Goal: Task Accomplishment & Management: Use online tool/utility

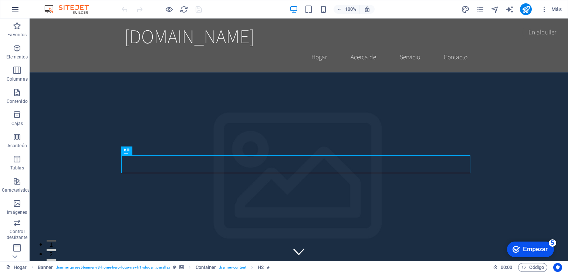
click at [17, 11] on icon "button" at bounding box center [15, 9] width 9 height 9
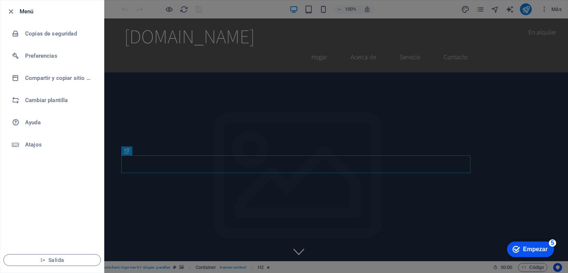
click at [547, 22] on div at bounding box center [284, 136] width 568 height 273
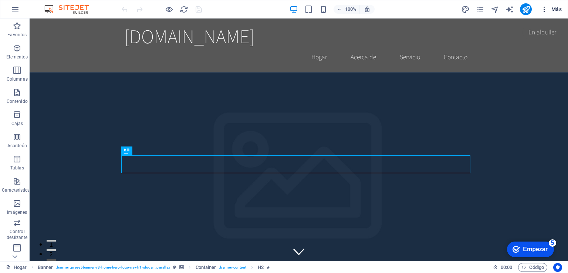
click at [552, 7] on font "Más" at bounding box center [556, 9] width 10 height 6
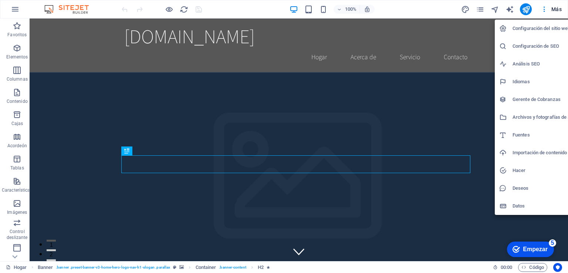
click at [533, 31] on h6 "Configuración del sitio web" at bounding box center [547, 28] width 71 height 9
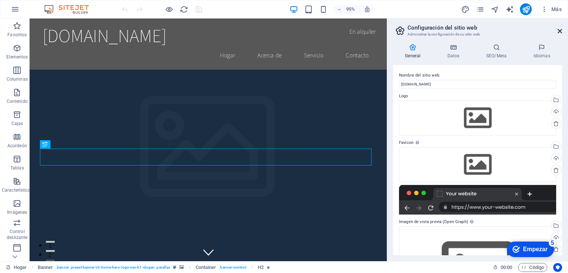
click at [560, 29] on icon at bounding box center [559, 31] width 4 height 6
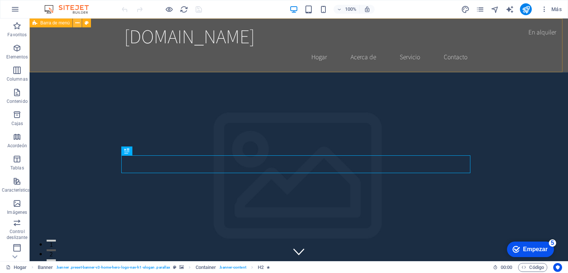
click at [75, 22] on icon at bounding box center [77, 23] width 4 height 8
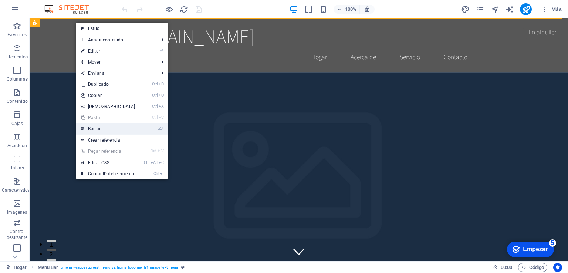
click at [93, 131] on link "⌦ Borrar" at bounding box center [108, 128] width 64 height 11
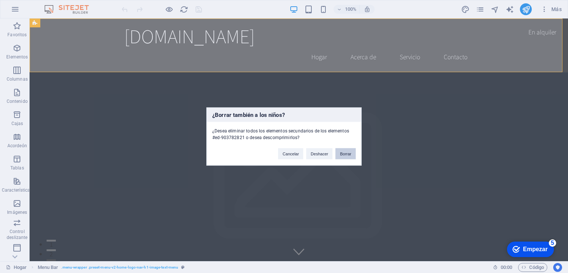
click at [345, 152] on font "Borrar" at bounding box center [345, 154] width 11 height 4
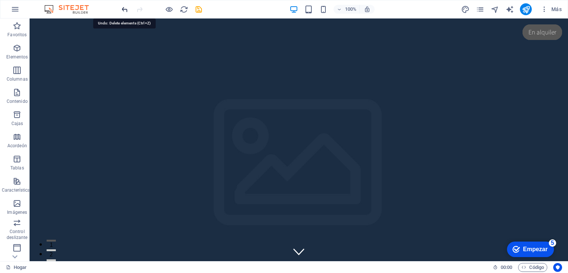
drag, startPoint x: 129, startPoint y: 10, endPoint x: 124, endPoint y: 9, distance: 5.2
click at [124, 9] on div at bounding box center [161, 9] width 83 height 12
click at [124, 9] on icon "deshacer" at bounding box center [125, 9] width 9 height 9
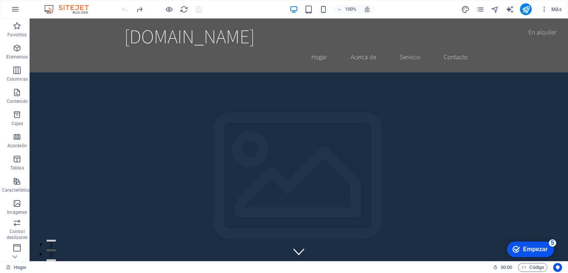
click at [124, 9] on div at bounding box center [161, 9] width 83 height 12
click at [138, 9] on icon "rehacer" at bounding box center [139, 9] width 9 height 9
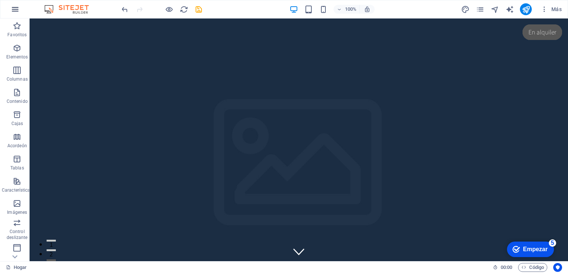
click at [11, 9] on icon "button" at bounding box center [15, 9] width 9 height 9
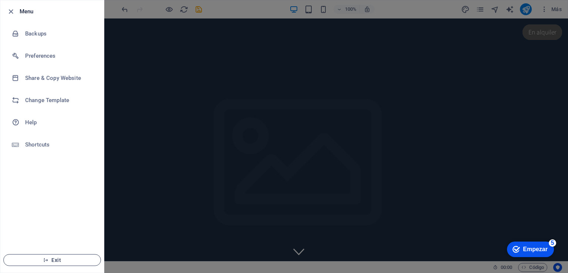
click at [48, 258] on icon "button" at bounding box center [45, 259] width 5 height 5
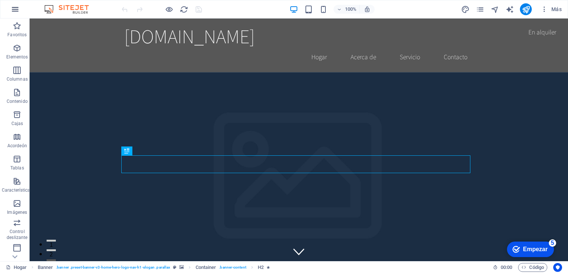
click at [15, 12] on icon "button" at bounding box center [15, 9] width 9 height 9
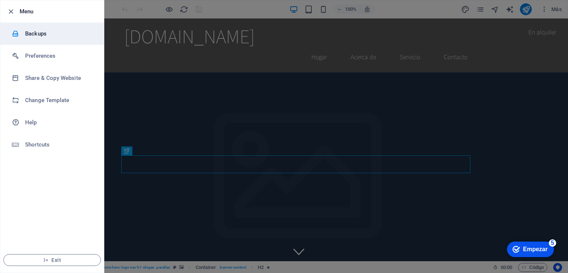
click at [30, 33] on h6 "Backups" at bounding box center [59, 33] width 68 height 9
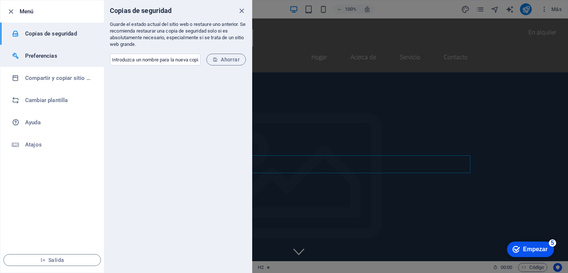
click at [34, 52] on h6 "Preferencias" at bounding box center [59, 55] width 68 height 9
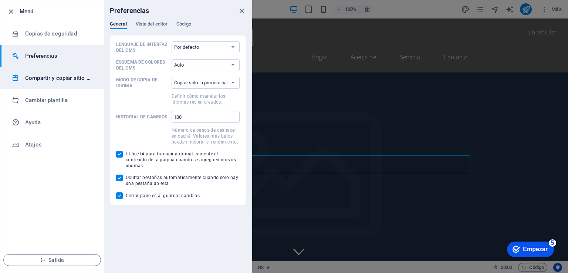
click at [37, 76] on font "Compartir y copiar sitio web" at bounding box center [60, 78] width 71 height 7
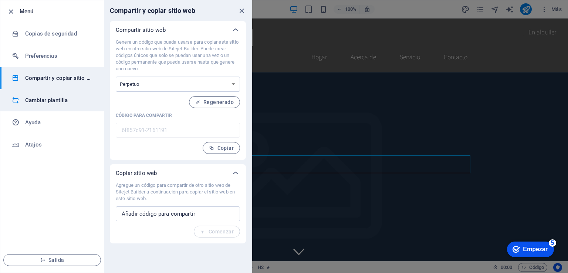
click at [37, 104] on h6 "Cambiar plantilla" at bounding box center [59, 100] width 68 height 9
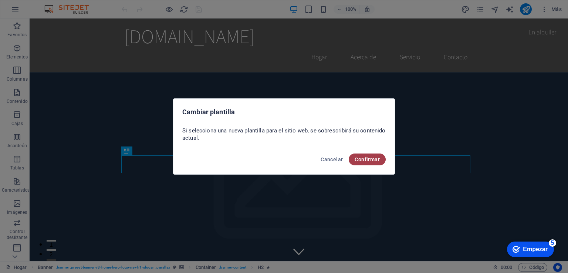
click at [366, 159] on font "Confirmar" at bounding box center [367, 159] width 25 height 6
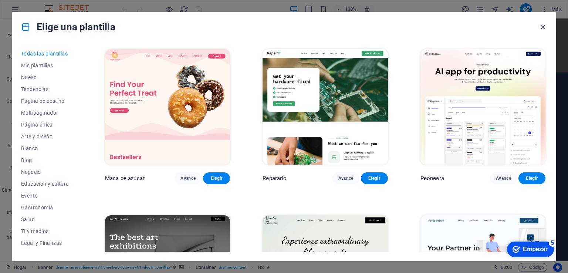
click at [540, 26] on icon "button" at bounding box center [542, 27] width 9 height 9
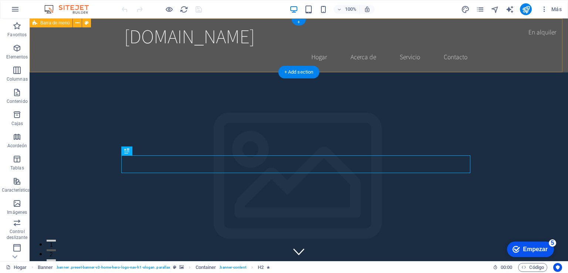
drag, startPoint x: 569, startPoint y: 44, endPoint x: 410, endPoint y: 26, distance: 160.8
click at [540, 26] on div "dvaengineeringprojects.com Hogar Acerca de Servicio Contacto" at bounding box center [299, 45] width 538 height 54
click at [410, 26] on div "dvaengineeringprojects.com Hogar Acerca de Servicio Contacto" at bounding box center [299, 45] width 538 height 54
select select "header"
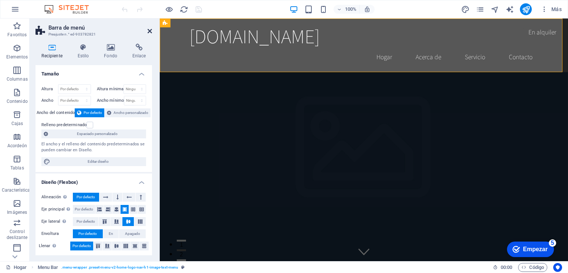
click at [148, 31] on icon at bounding box center [149, 31] width 4 height 6
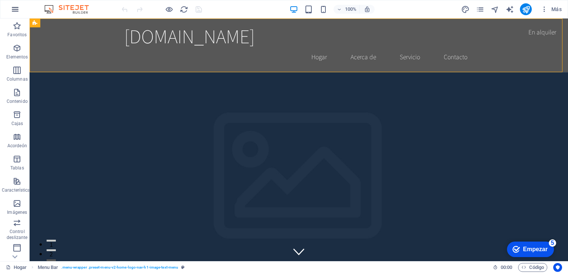
click at [14, 13] on icon "button" at bounding box center [15, 9] width 9 height 9
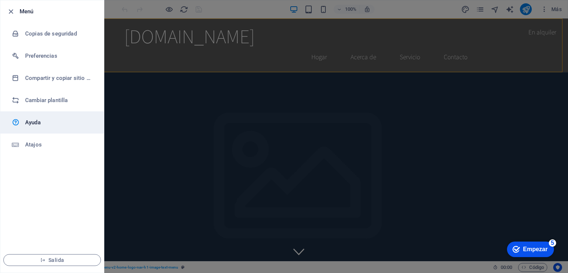
click at [43, 128] on link "Ayuda" at bounding box center [52, 122] width 104 height 22
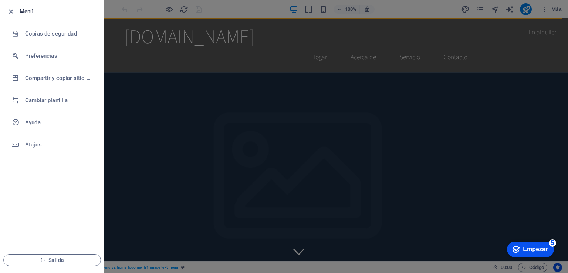
click at [340, 110] on div at bounding box center [284, 136] width 568 height 273
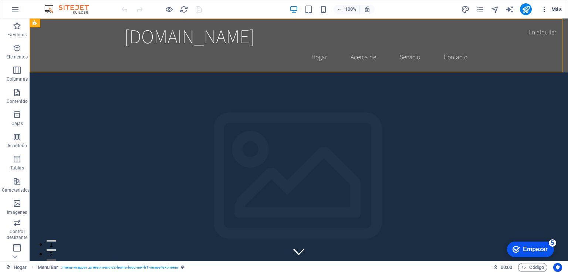
click at [541, 9] on icon "button" at bounding box center [543, 9] width 7 height 7
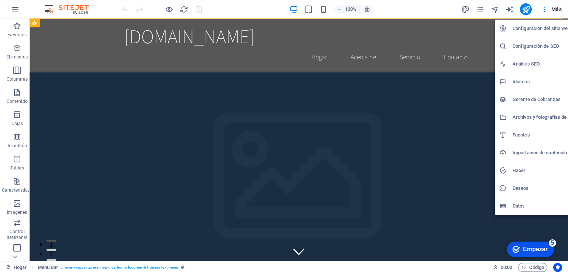
click at [552, 24] on h6 "Configuración del sitio web" at bounding box center [547, 28] width 71 height 9
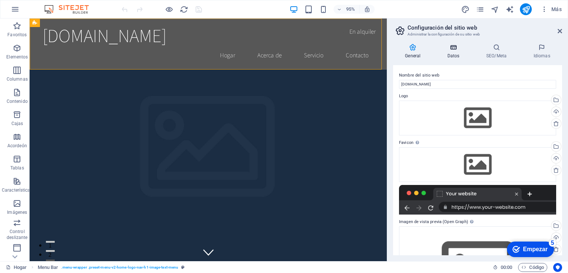
click at [452, 55] on font "Datos" at bounding box center [453, 55] width 12 height 5
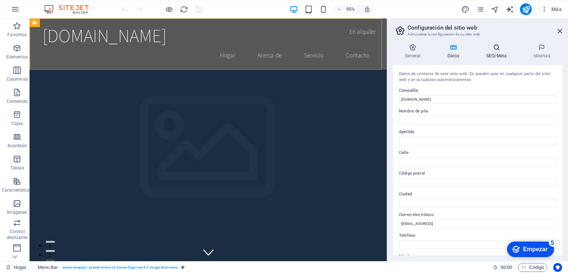
click at [497, 46] on icon at bounding box center [496, 47] width 44 height 7
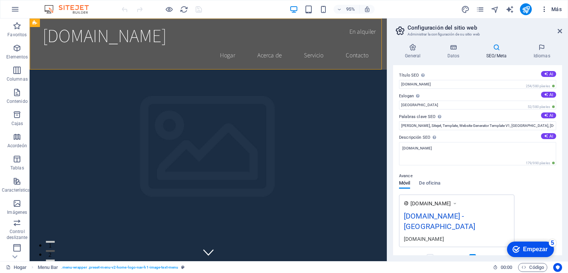
click at [543, 9] on icon "button" at bounding box center [543, 9] width 7 height 7
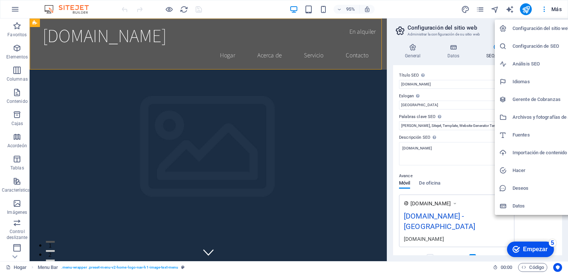
click at [507, 8] on div at bounding box center [284, 136] width 568 height 273
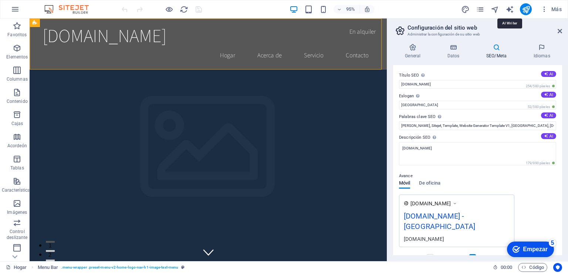
click at [507, 8] on icon "generador de texto" at bounding box center [509, 9] width 9 height 9
select select "English"
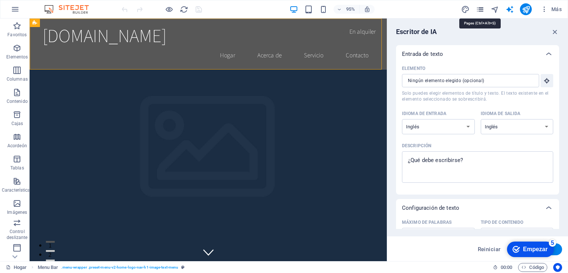
click at [479, 8] on icon "páginas" at bounding box center [480, 9] width 9 height 9
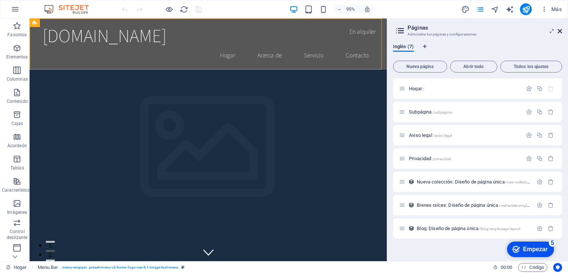
click at [561, 28] on icon at bounding box center [559, 31] width 4 height 6
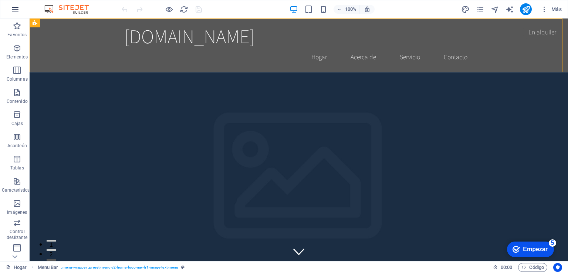
click at [19, 10] on button "button" at bounding box center [15, 9] width 18 height 18
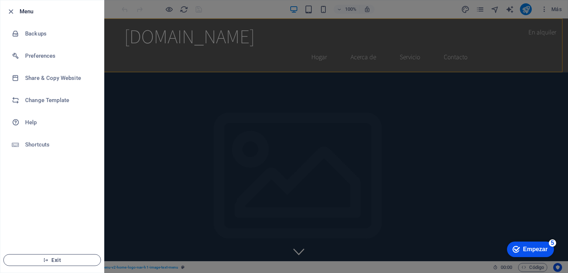
click at [69, 259] on span "Exit" at bounding box center [52, 260] width 85 height 6
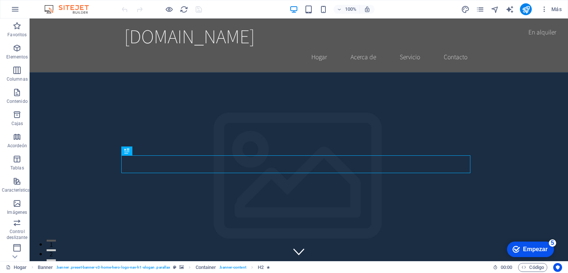
click at [49, 8] on img at bounding box center [70, 9] width 55 height 9
click at [75, 8] on img at bounding box center [70, 9] width 55 height 9
click at [366, 12] on icon "button" at bounding box center [367, 9] width 7 height 7
click at [506, 9] on icon "generador de texto" at bounding box center [509, 9] width 9 height 9
select select "English"
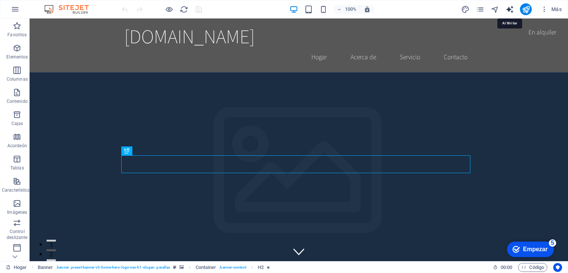
select select "English"
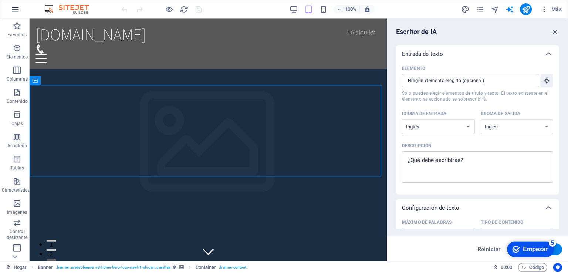
click at [14, 11] on icon "button" at bounding box center [15, 9] width 9 height 9
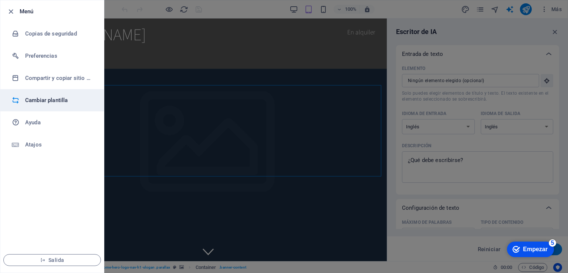
click at [43, 98] on font "Cambiar plantilla" at bounding box center [46, 100] width 43 height 7
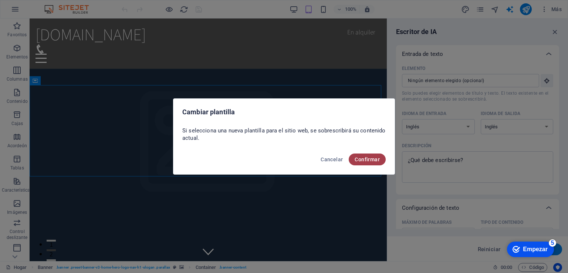
click at [361, 155] on button "Confirmar" at bounding box center [367, 159] width 37 height 12
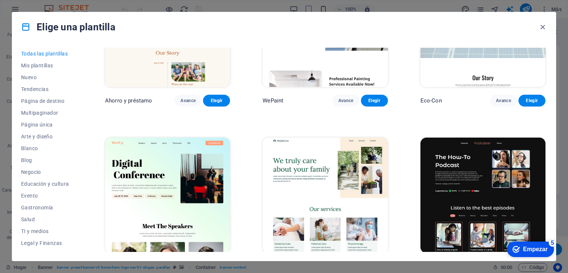
scroll to position [410, 0]
click at [32, 170] on font "Negocio" at bounding box center [31, 172] width 20 height 6
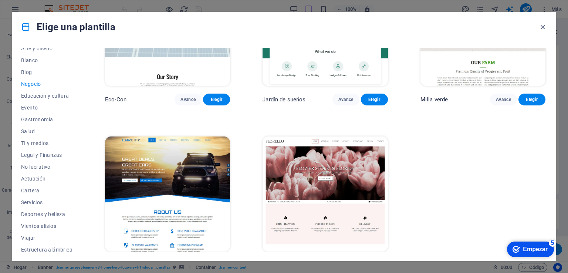
scroll to position [92, 0]
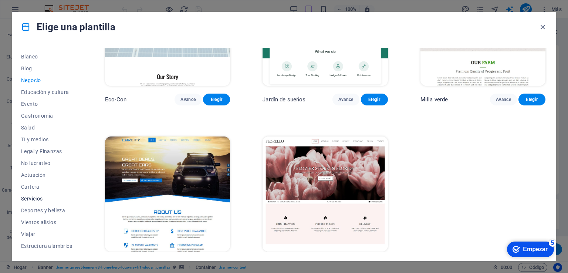
click at [34, 197] on font "Servicios" at bounding box center [32, 199] width 22 height 6
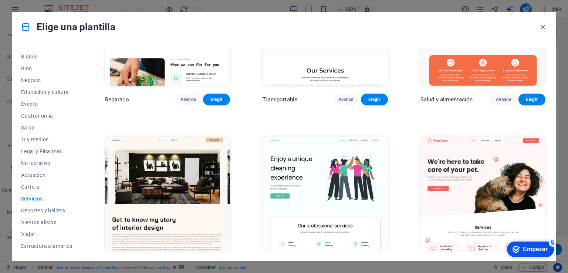
drag, startPoint x: 545, startPoint y: 69, endPoint x: 547, endPoint y: 77, distance: 8.5
click at [547, 77] on div "Todas las plantillas Mis plantillas Nuevo Tendencias Página de destino Multipag…" at bounding box center [283, 151] width 543 height 219
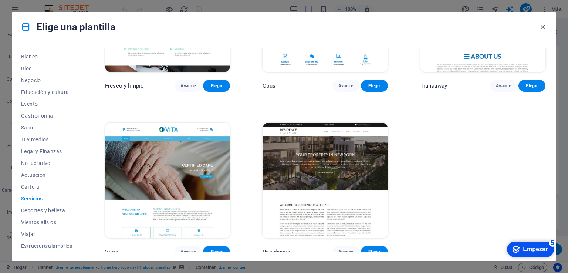
scroll to position [923, 0]
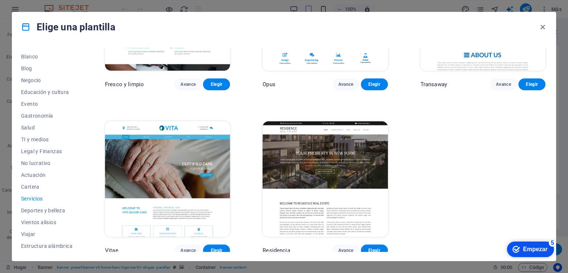
drag, startPoint x: 546, startPoint y: 160, endPoint x: 36, endPoint y: 6, distance: 532.1
click at [375, 248] on font "Elegir" at bounding box center [374, 250] width 12 height 5
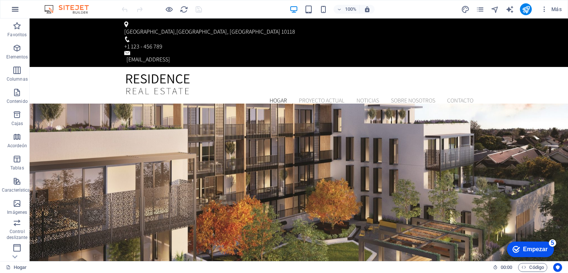
click at [13, 13] on icon "button" at bounding box center [15, 9] width 9 height 9
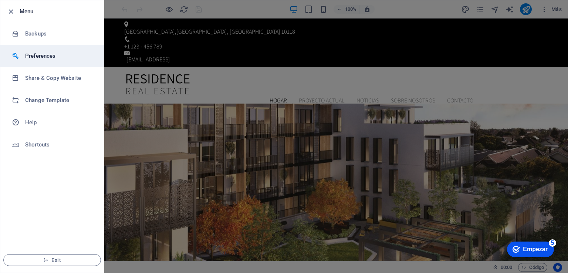
click at [50, 54] on h6 "Preferences" at bounding box center [59, 55] width 68 height 9
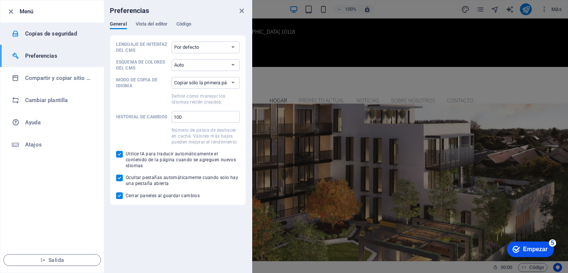
click at [50, 34] on font "Copias de seguridad" at bounding box center [51, 33] width 52 height 7
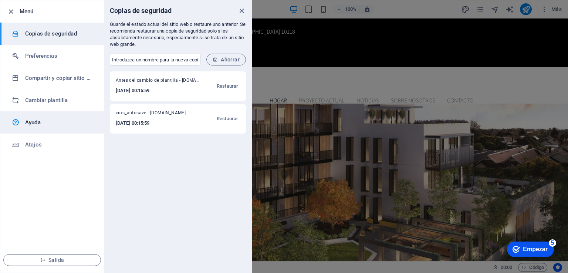
click at [33, 121] on font "Ayuda" at bounding box center [33, 122] width 16 height 7
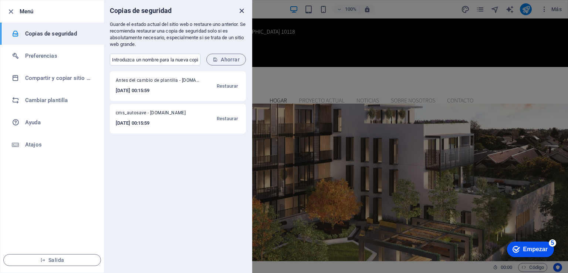
click at [239, 11] on icon "cerca" at bounding box center [241, 11] width 9 height 9
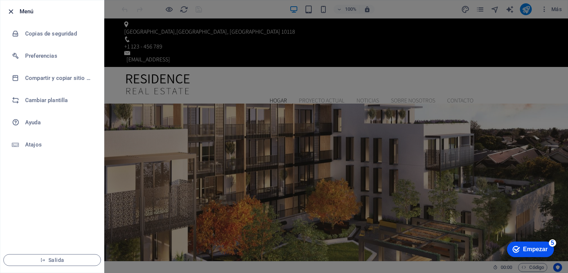
click at [10, 7] on icon "button" at bounding box center [11, 11] width 9 height 9
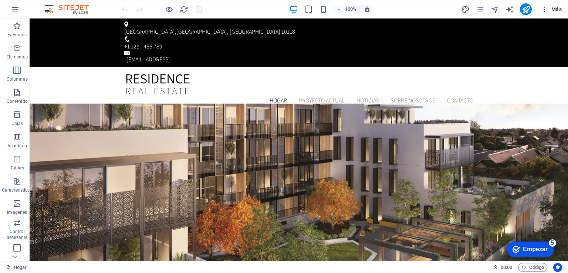
click at [546, 9] on icon "button" at bounding box center [543, 9] width 7 height 7
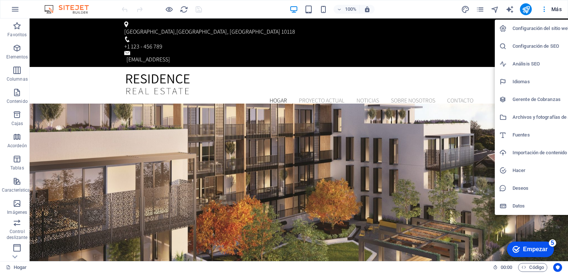
click at [512, 28] on font "Configuración del sitio web" at bounding box center [541, 29] width 58 height 6
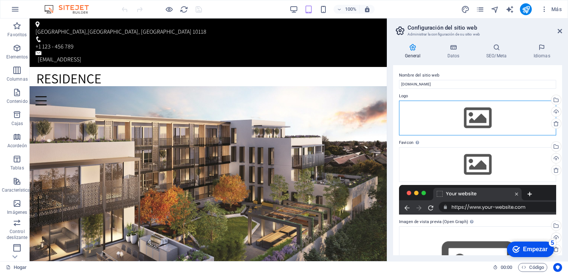
click at [474, 122] on div "Arrastre los archivos aquí, haga clic para elegir archivos o seleccione archivo…" at bounding box center [477, 118] width 157 height 35
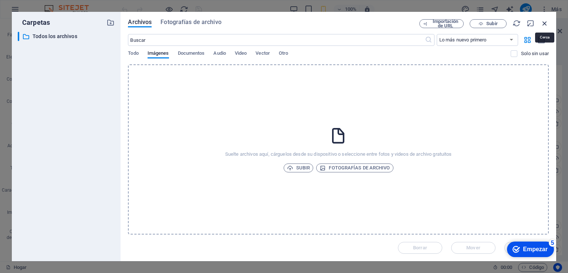
click at [545, 24] on icon "button" at bounding box center [544, 23] width 8 height 8
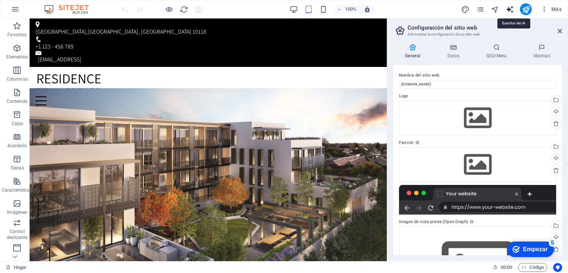
click at [509, 10] on icon "generador de texto" at bounding box center [509, 9] width 9 height 9
select select "English"
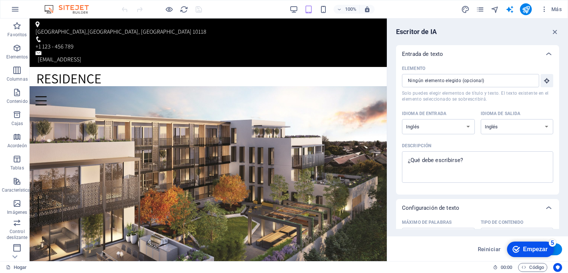
drag, startPoint x: 559, startPoint y: 125, endPoint x: 559, endPoint y: 137, distance: 12.2
click at [559, 137] on div "Escritor de IA Entrada de texto Elemento ​ Solo puedes elegir elementos de títu…" at bounding box center [477, 139] width 181 height 242
drag, startPoint x: 559, startPoint y: 137, endPoint x: 556, endPoint y: 173, distance: 36.3
click at [556, 173] on div "Entrada de texto Elemento ​ Solo puedes elegir elementos de título y texto. El …" at bounding box center [477, 137] width 163 height 184
type textarea "x"
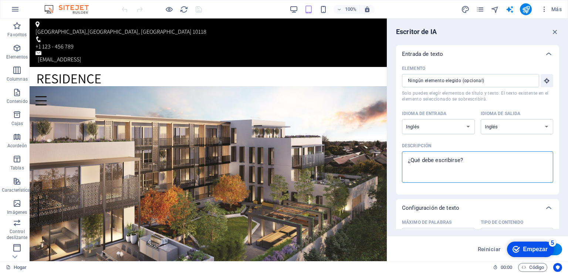
drag, startPoint x: 498, startPoint y: 177, endPoint x: 385, endPoint y: 167, distance: 112.9
type textarea "h"
type textarea "x"
type textarea "hl"
type textarea "x"
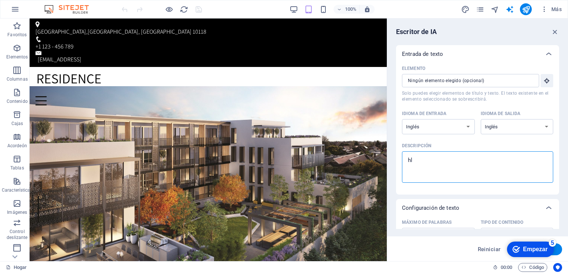
type textarea "hla"
type textarea "x"
type textarea "hla"
type textarea "x"
click at [538, 250] on font "Empezar" at bounding box center [535, 249] width 25 height 6
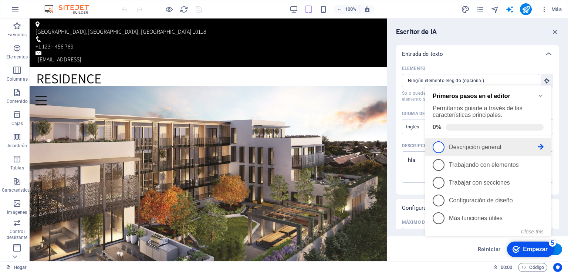
click at [439, 146] on span "1" at bounding box center [438, 147] width 12 height 12
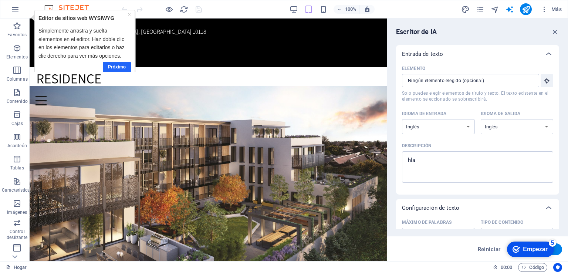
click at [122, 69] on link "Próximo" at bounding box center [117, 66] width 28 height 11
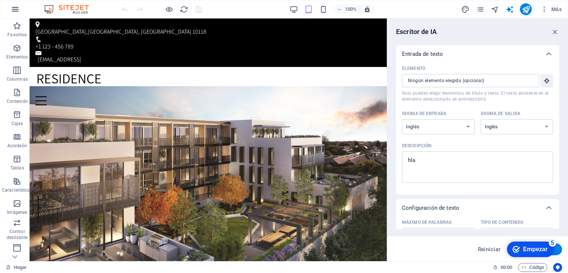
click at [16, 11] on icon "button" at bounding box center [15, 9] width 9 height 9
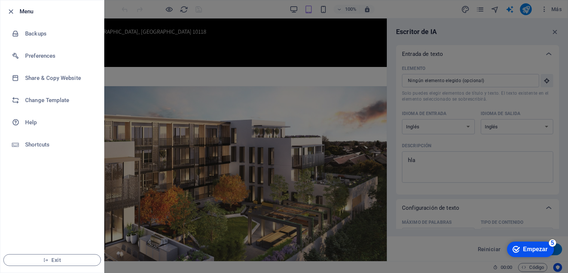
click at [244, 140] on div at bounding box center [284, 136] width 568 height 273
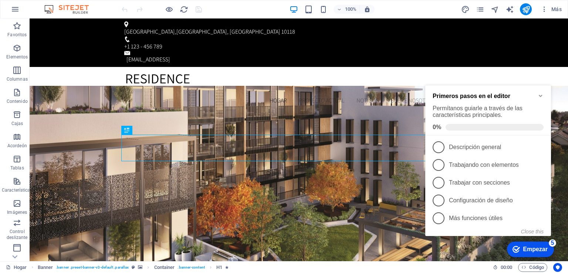
click at [536, 244] on div "checkmark Empezar 5" at bounding box center [530, 249] width 47 height 16
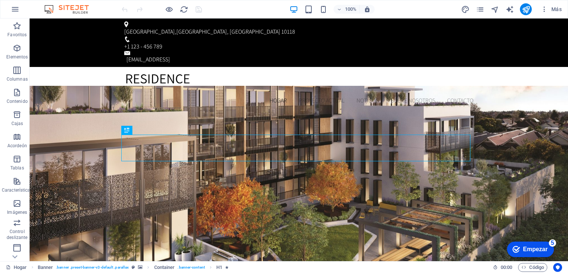
click at [536, 244] on div "checkmark Empezar 5" at bounding box center [530, 249] width 47 height 16
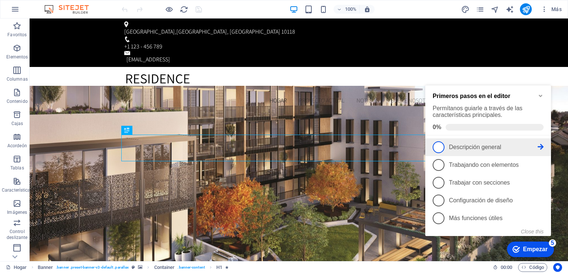
click at [438, 142] on span "1" at bounding box center [438, 147] width 12 height 12
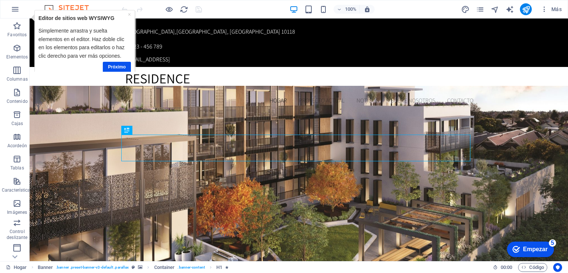
click at [521, 246] on div "checkmark Empezar 5" at bounding box center [529, 248] width 35 height 7
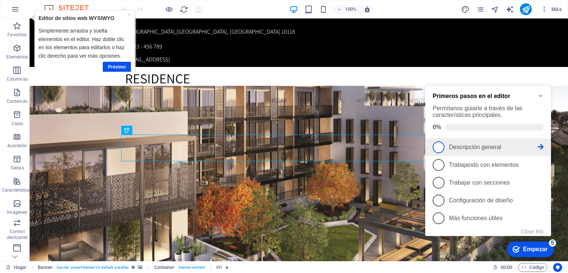
click at [439, 147] on span "1" at bounding box center [438, 147] width 12 height 12
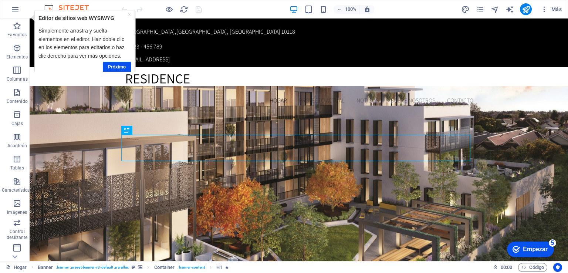
click at [528, 247] on font "Empezar" at bounding box center [535, 249] width 25 height 6
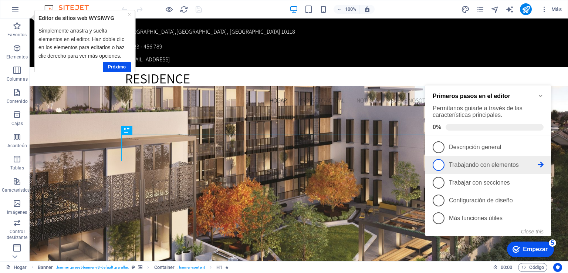
click at [435, 163] on span "2" at bounding box center [438, 165] width 12 height 12
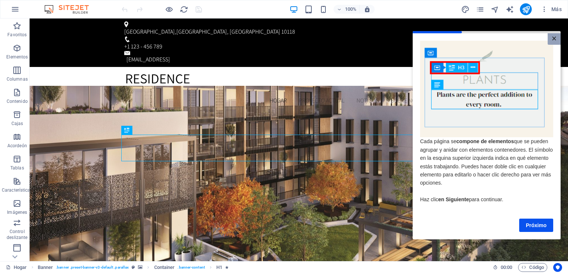
click at [555, 43] on font "×" at bounding box center [554, 39] width 5 height 10
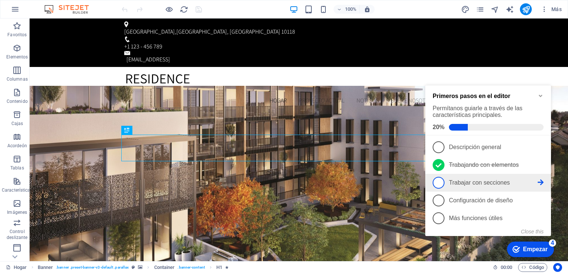
click at [437, 179] on span "3" at bounding box center [438, 183] width 12 height 12
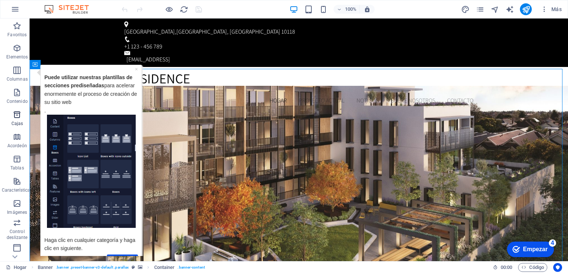
click at [19, 111] on icon "button" at bounding box center [17, 114] width 9 height 9
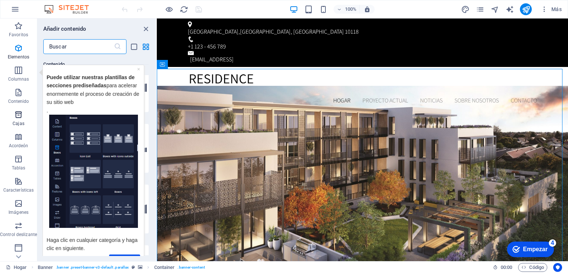
scroll to position [3851, 0]
click at [106, 45] on input "text" at bounding box center [78, 46] width 71 height 15
click at [138, 69] on font "×" at bounding box center [138, 69] width 3 height 6
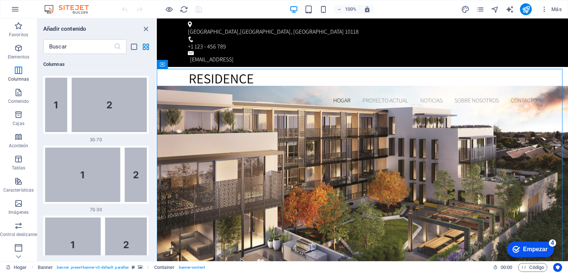
scroll to position [0, 0]
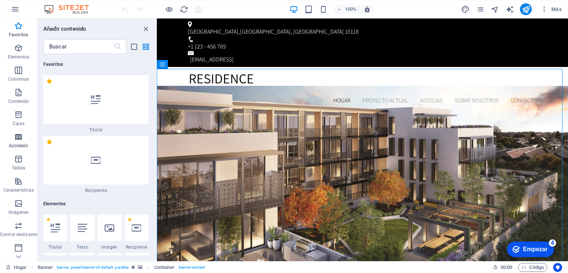
click at [16, 140] on icon "button" at bounding box center [18, 136] width 9 height 9
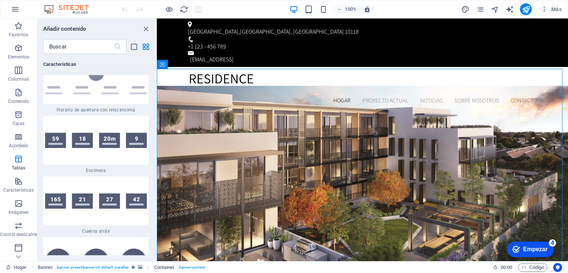
scroll to position [6573, 0]
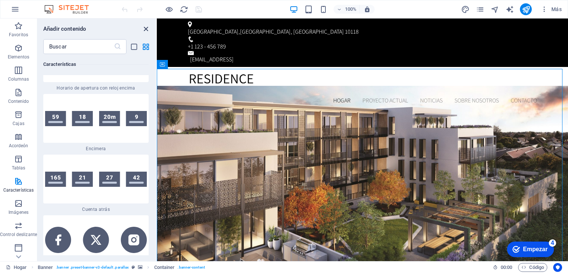
click at [149, 28] on icon "cerrar panel" at bounding box center [146, 29] width 9 height 9
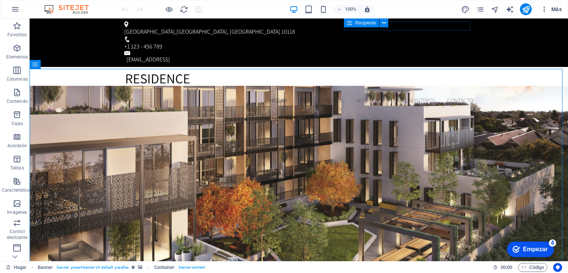
click at [542, 8] on icon "button" at bounding box center [543, 9] width 7 height 7
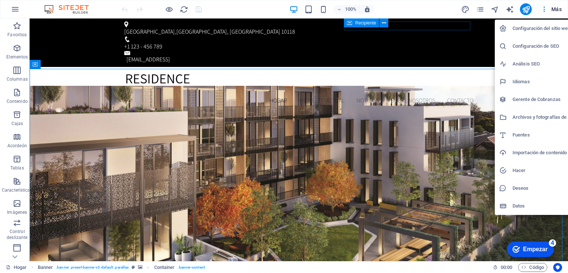
click at [526, 11] on div at bounding box center [284, 136] width 568 height 273
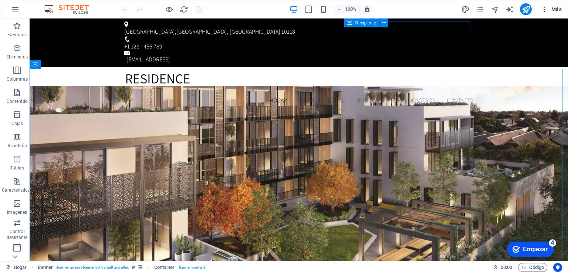
click at [543, 10] on icon "button" at bounding box center [543, 9] width 7 height 7
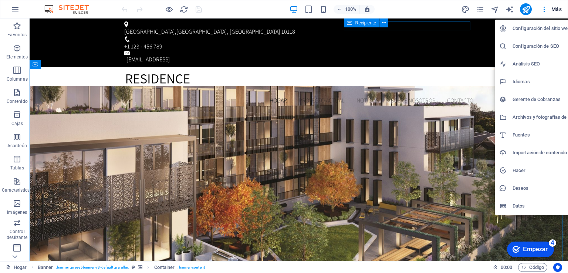
drag, startPoint x: 543, startPoint y: 10, endPoint x: 526, endPoint y: 74, distance: 66.1
click at [526, 74] on div "Configuración del sitio web Configuración de SEO Análisis SEO Idiomas Gerente d…" at bounding box center [284, 138] width 568 height 268
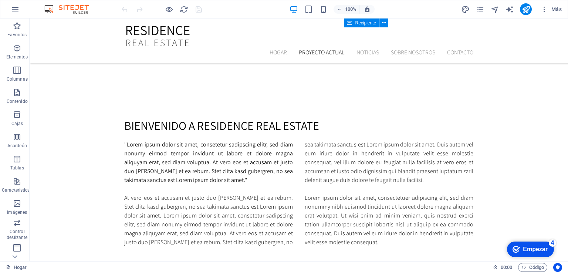
scroll to position [0, 0]
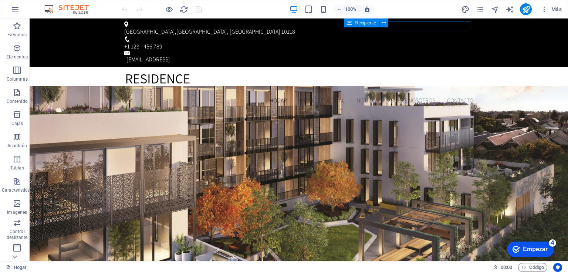
drag, startPoint x: 565, startPoint y: 36, endPoint x: 593, endPoint y: 23, distance: 30.9
click at [546, 9] on icon "button" at bounding box center [543, 9] width 7 height 7
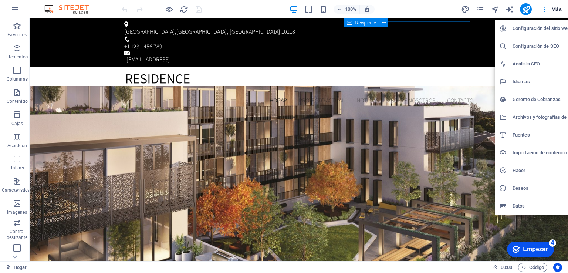
click at [532, 247] on font "Empezar" at bounding box center [535, 249] width 25 height 6
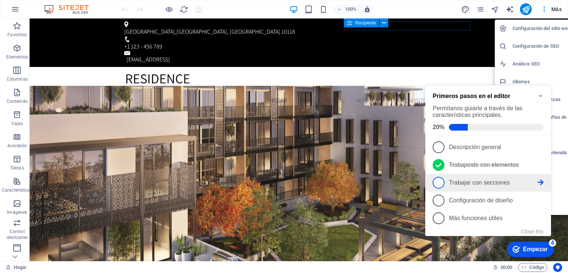
click at [439, 177] on span "3" at bounding box center [438, 183] width 12 height 12
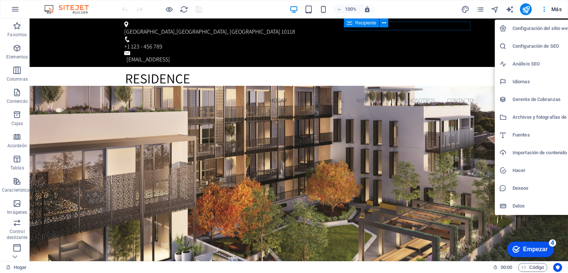
click at [522, 245] on div "checkmark Empezar 4" at bounding box center [529, 248] width 35 height 7
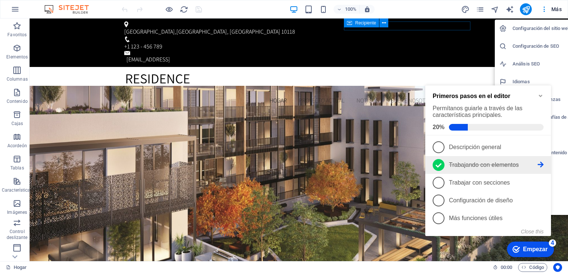
click at [435, 160] on icon at bounding box center [438, 165] width 6 height 11
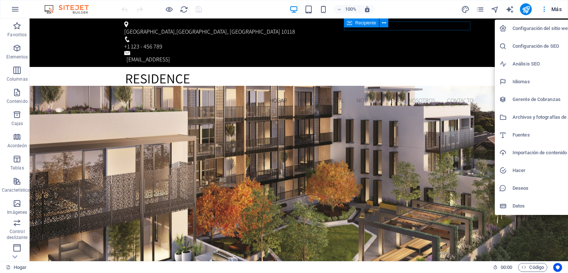
click at [528, 253] on div at bounding box center [284, 136] width 568 height 273
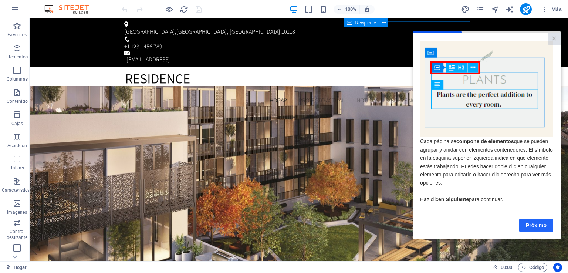
click at [533, 232] on link "Próximo" at bounding box center [536, 224] width 34 height 13
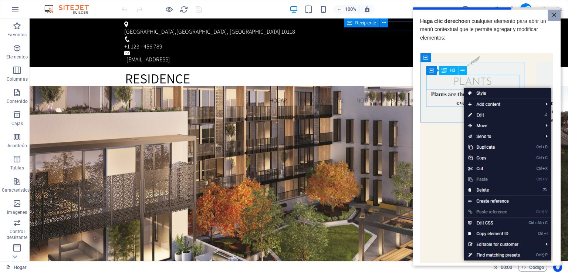
click at [552, 12] on font "×" at bounding box center [554, 15] width 5 height 10
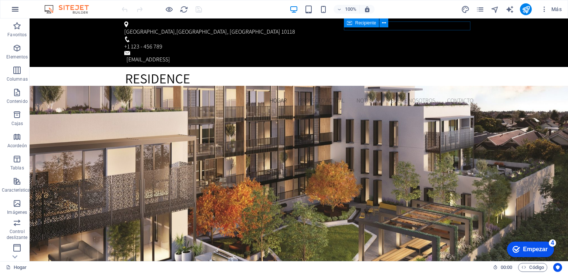
click at [18, 9] on icon "button" at bounding box center [15, 9] width 9 height 9
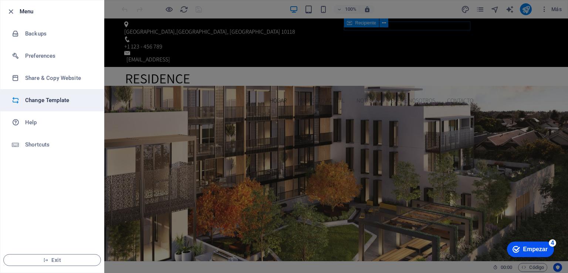
click at [62, 100] on h6 "Change Template" at bounding box center [59, 100] width 68 height 9
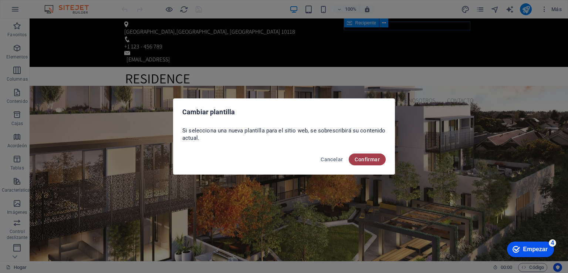
click at [361, 157] on font "Confirmar" at bounding box center [367, 159] width 25 height 6
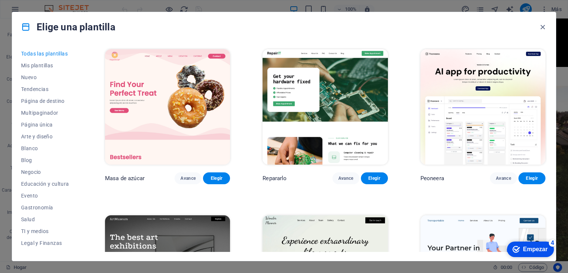
click at [27, 24] on icon at bounding box center [26, 27] width 10 height 10
click at [35, 54] on font "Todas las plantillas" at bounding box center [44, 54] width 47 height 6
click at [24, 24] on icon at bounding box center [26, 27] width 10 height 10
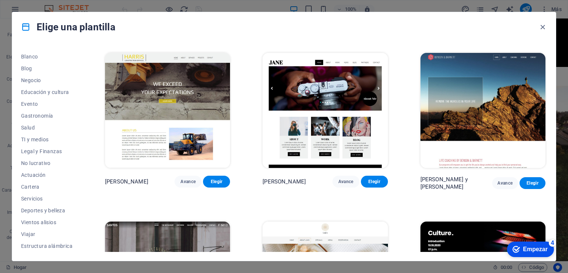
scroll to position [7290, 0]
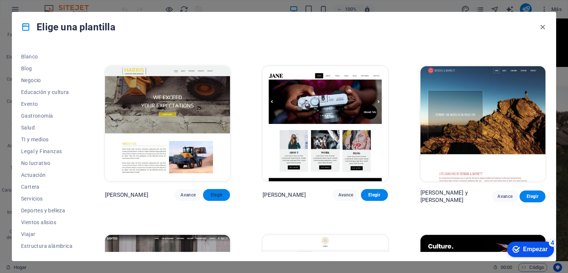
click at [212, 192] on font "Elegir" at bounding box center [217, 194] width 12 height 5
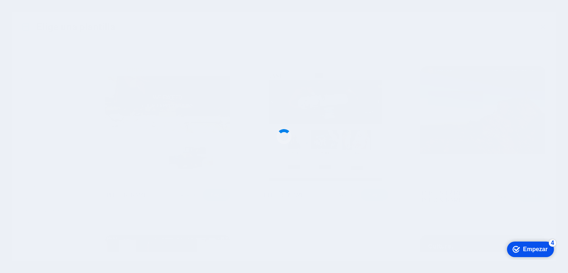
click at [218, 169] on div at bounding box center [284, 136] width 568 height 273
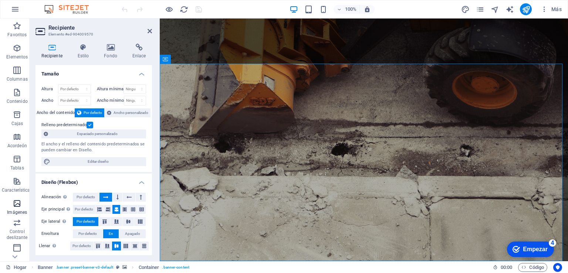
click at [20, 203] on icon "button" at bounding box center [17, 203] width 9 height 9
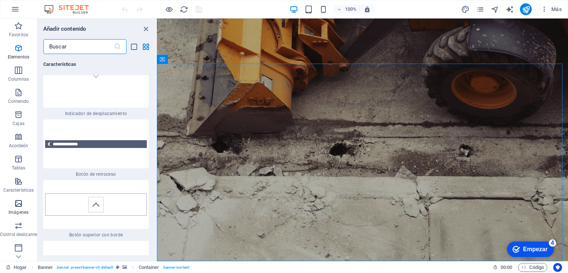
scroll to position [7024, 0]
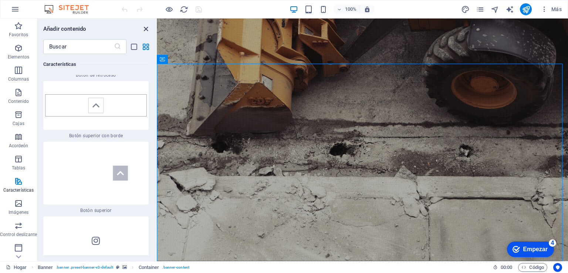
click at [147, 25] on icon "cerrar panel" at bounding box center [146, 29] width 9 height 9
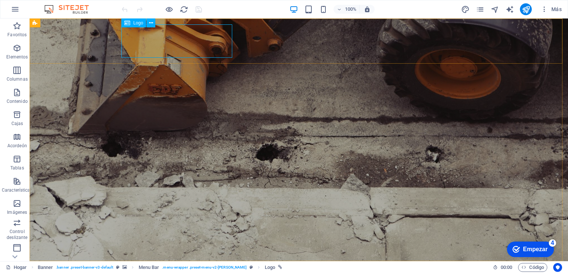
click at [132, 21] on div "Logo" at bounding box center [133, 22] width 25 height 9
click at [139, 24] on font "Logo" at bounding box center [138, 22] width 10 height 5
click at [152, 24] on icon at bounding box center [151, 23] width 4 height 8
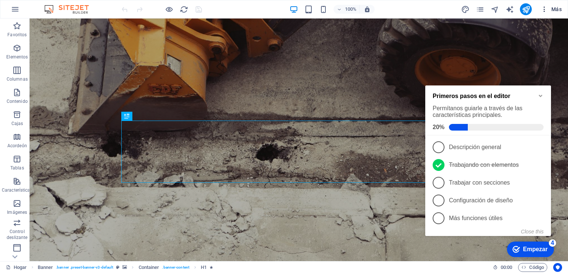
click at [543, 9] on icon "button" at bounding box center [543, 9] width 7 height 7
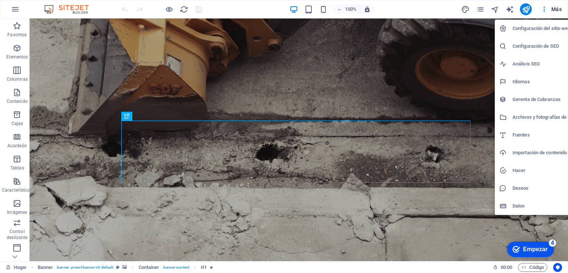
click at [529, 26] on font "Configuración del sitio web" at bounding box center [541, 29] width 58 height 6
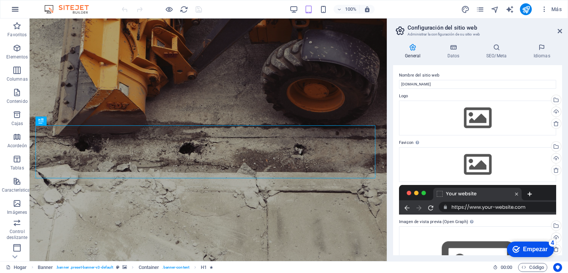
click at [17, 9] on icon "button" at bounding box center [15, 9] width 9 height 9
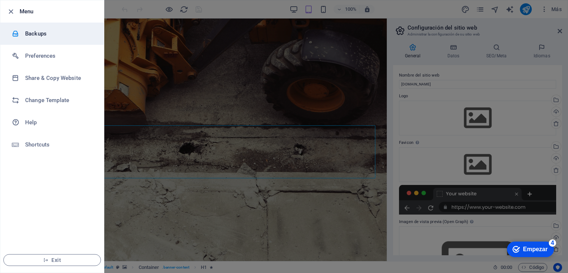
click at [31, 32] on h6 "Backups" at bounding box center [59, 33] width 68 height 9
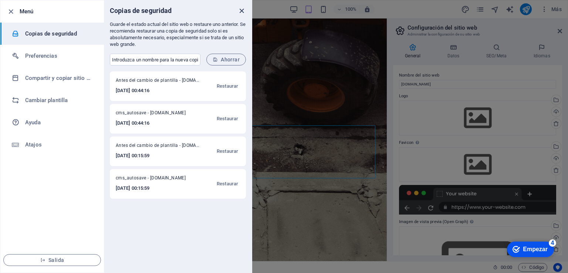
click at [241, 9] on icon "cerca" at bounding box center [241, 11] width 9 height 9
